Goal: Navigation & Orientation: Find specific page/section

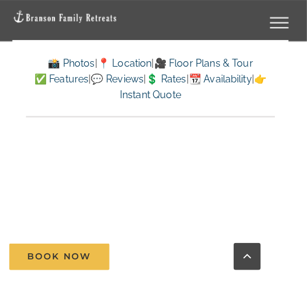
scroll to position [7509, 0]
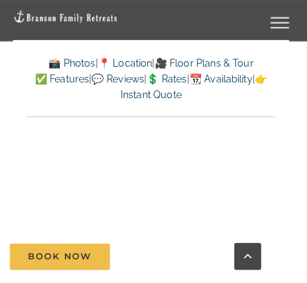
click at [281, 254] on div "Map of all Branson Family Retreats vacation home locations" at bounding box center [153, 189] width 271 height 381
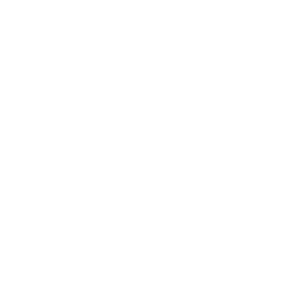
scroll to position [7523, 0]
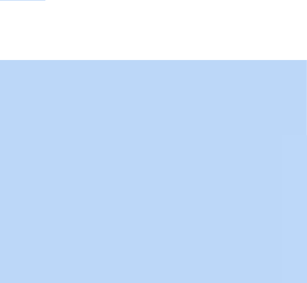
click at [98, 138] on div "Map of all Branson Family Retreats vacation home locations" at bounding box center [154, 185] width 244 height 366
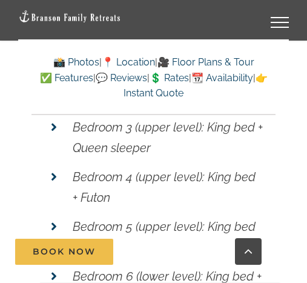
scroll to position [8891, 0]
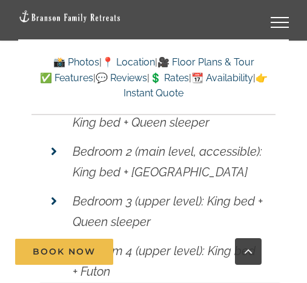
click at [130, 56] on link "📍 Location" at bounding box center [128, 62] width 53 height 12
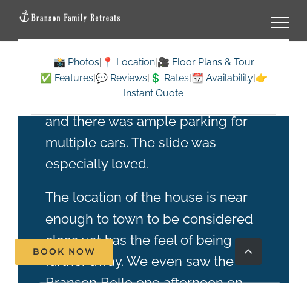
scroll to position [2620, 0]
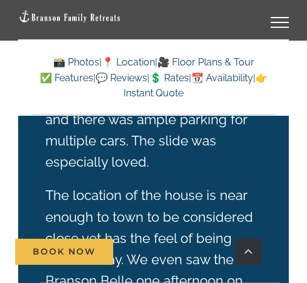
click at [281, 192] on div "The size of the house was perfect for our group. Skye Retreat is equipped for a…" at bounding box center [153, 41] width 271 height 728
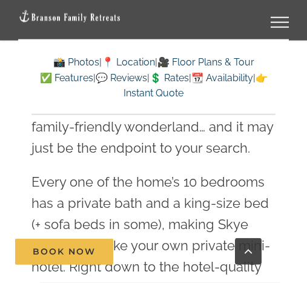
scroll to position [1035, 0]
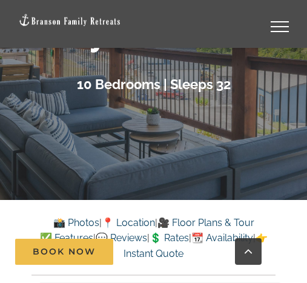
scroll to position [142, 0]
click at [122, 227] on link "📍 Location" at bounding box center [128, 223] width 53 height 12
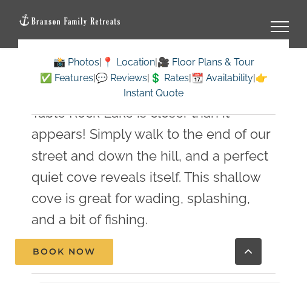
scroll to position [3299, 0]
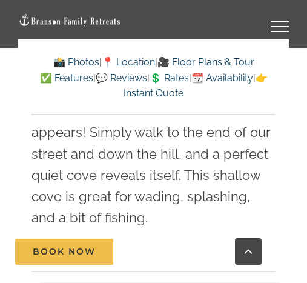
click at [253, 247] on link "Go to Top" at bounding box center [248, 251] width 27 height 27
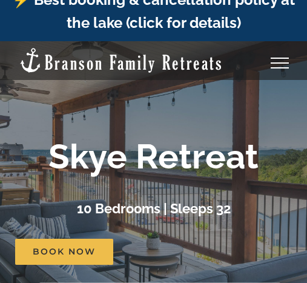
scroll to position [0, 0]
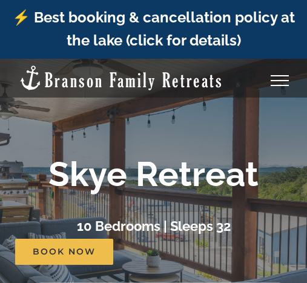
click at [281, 75] on link "Toggle Menu" at bounding box center [280, 80] width 49 height 11
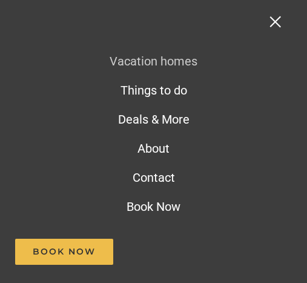
click at [270, 18] on link "Toggle Menu" at bounding box center [280, 21] width 49 height 11
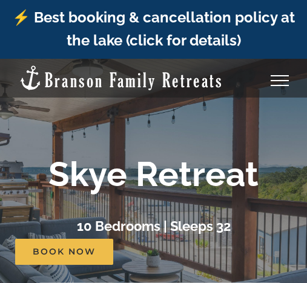
click at [109, 69] on img at bounding box center [121, 77] width 206 height 27
